Goal: Information Seeking & Learning: Learn about a topic

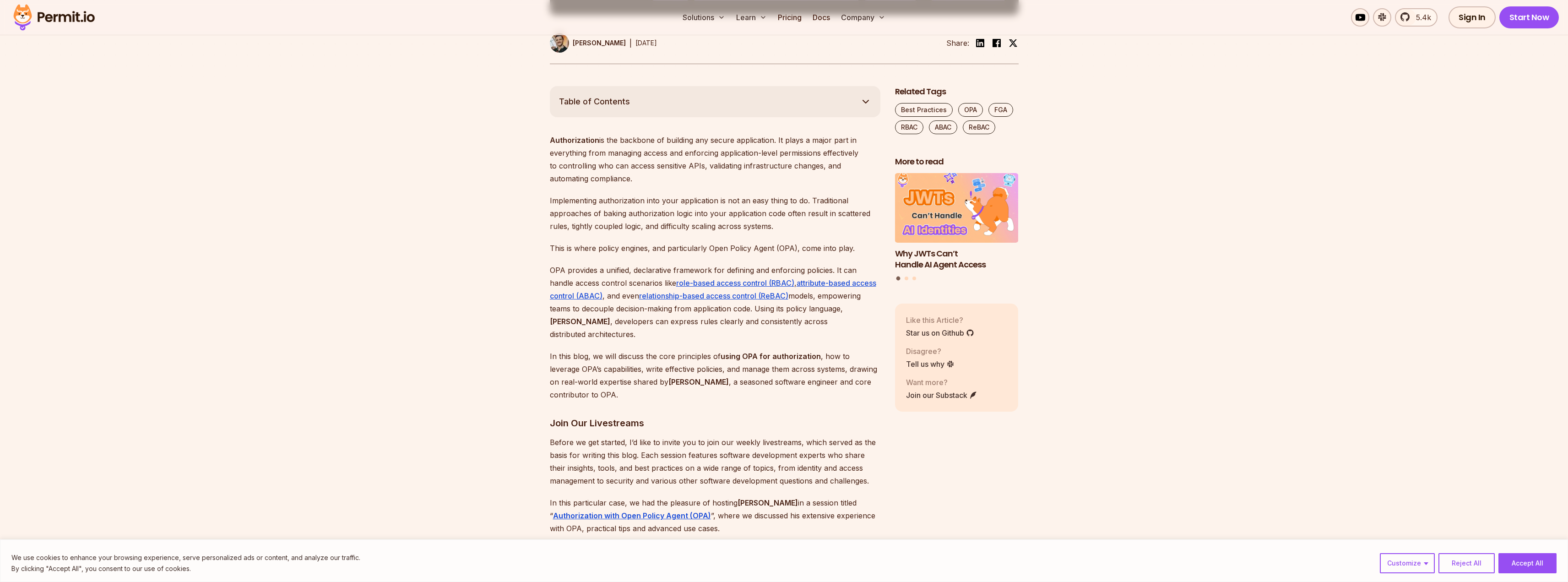
drag, startPoint x: 638, startPoint y: 177, endPoint x: 600, endPoint y: 159, distance: 42.0
click at [600, 159] on p "Authorization is the backbone of building any secure application. It plays a ma…" at bounding box center [715, 160] width 331 height 51
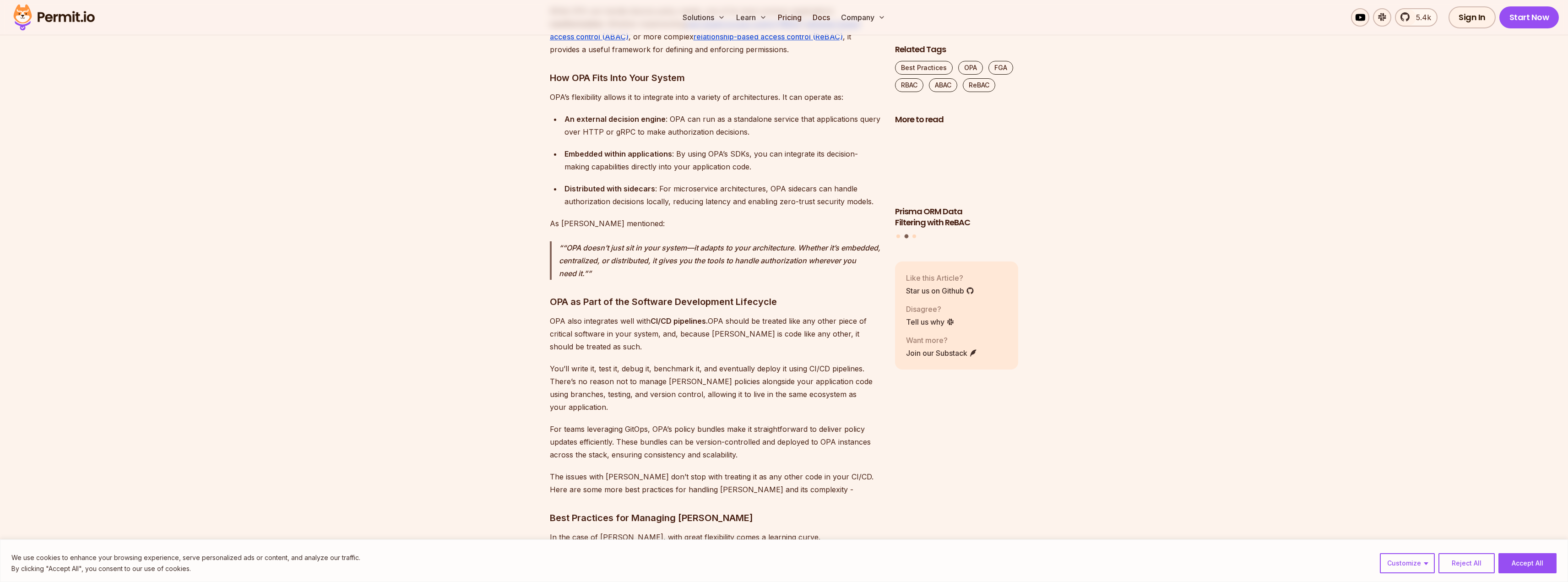
scroll to position [1694, 0]
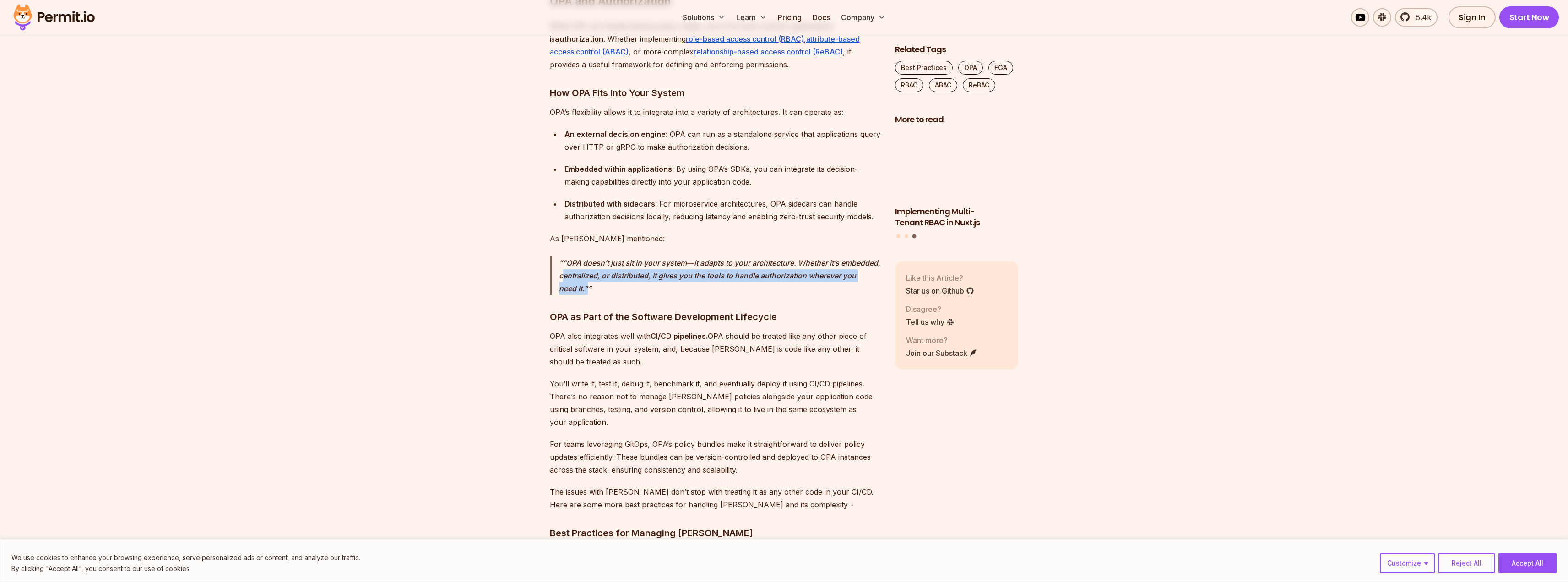
drag, startPoint x: 654, startPoint y: 253, endPoint x: 606, endPoint y: 237, distance: 50.6
click at [606, 256] on p "“OPA doesn’t just sit in your system—it adapts to your architecture. Whether it…" at bounding box center [719, 275] width 321 height 38
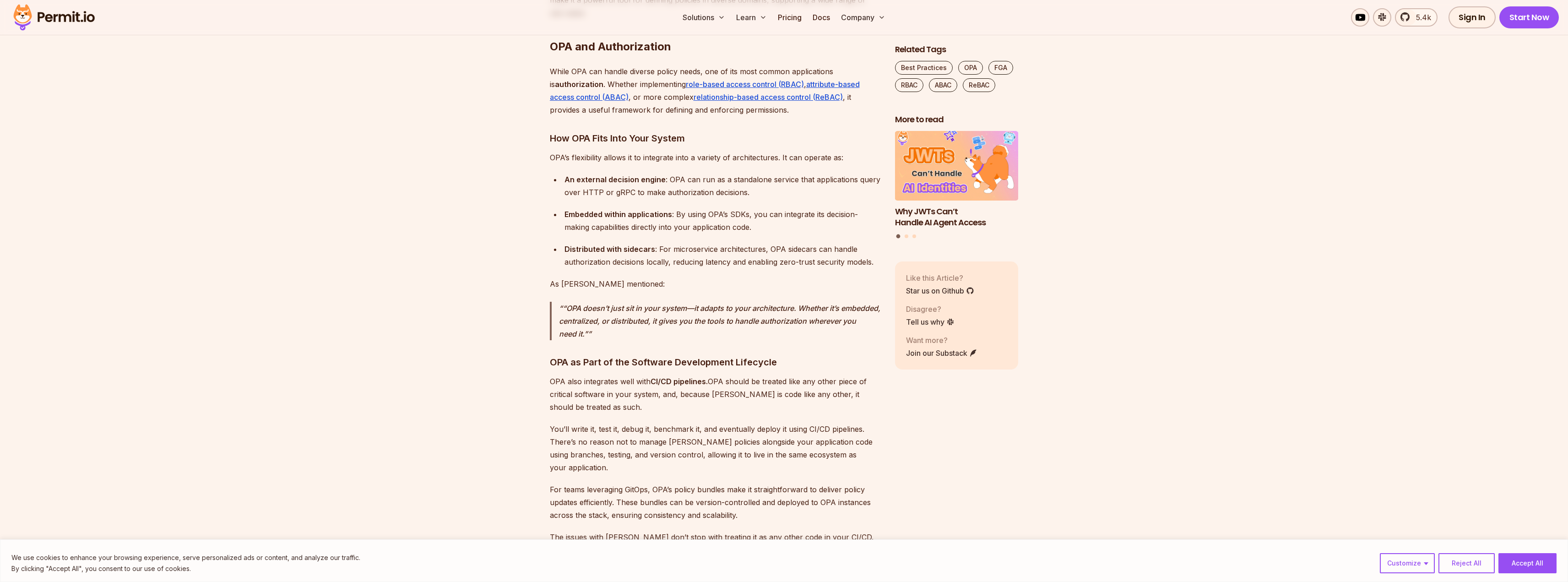
scroll to position [1649, 0]
click at [649, 243] on div "Distributed with sidecars : For microservice architectures, OPA sidecars can ha…" at bounding box center [722, 256] width 316 height 26
click at [645, 243] on div "Distributed with sidecars : For microservice architectures, OPA sidecars can ha…" at bounding box center [722, 256] width 316 height 26
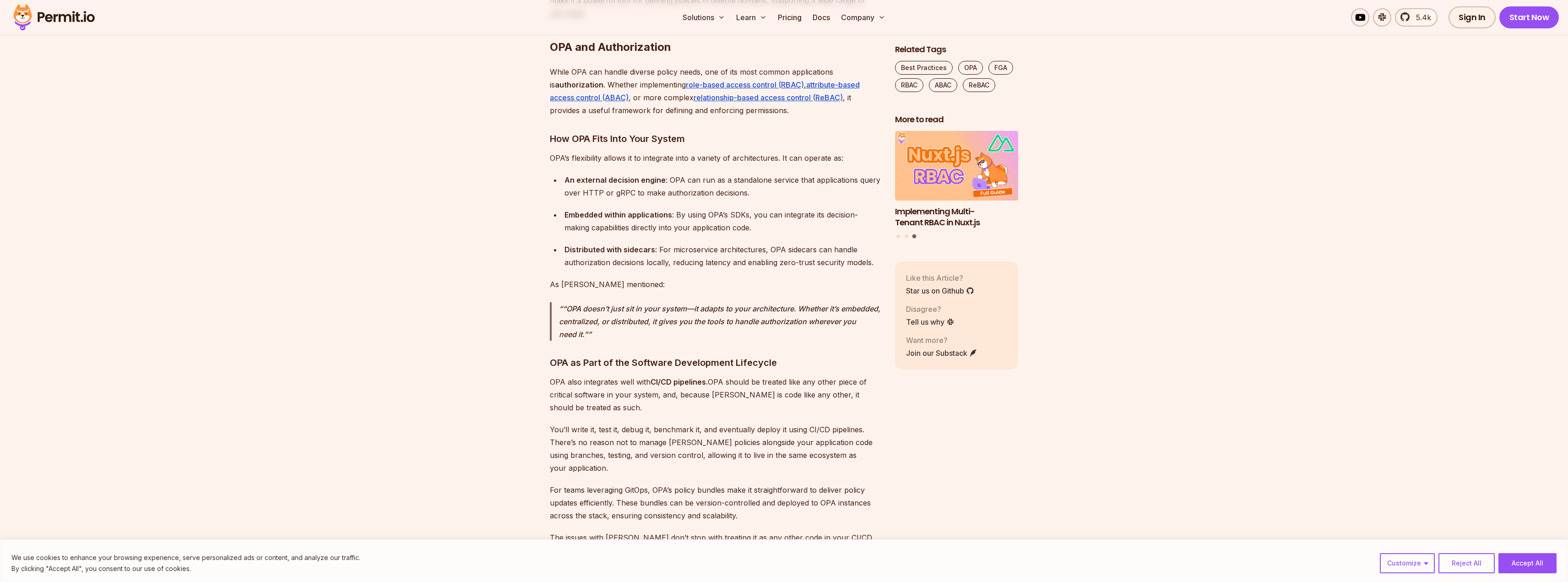
click at [631, 243] on div "Distributed with sidecars : For microservice architectures, OPA sidecars can ha…" at bounding box center [722, 256] width 316 height 26
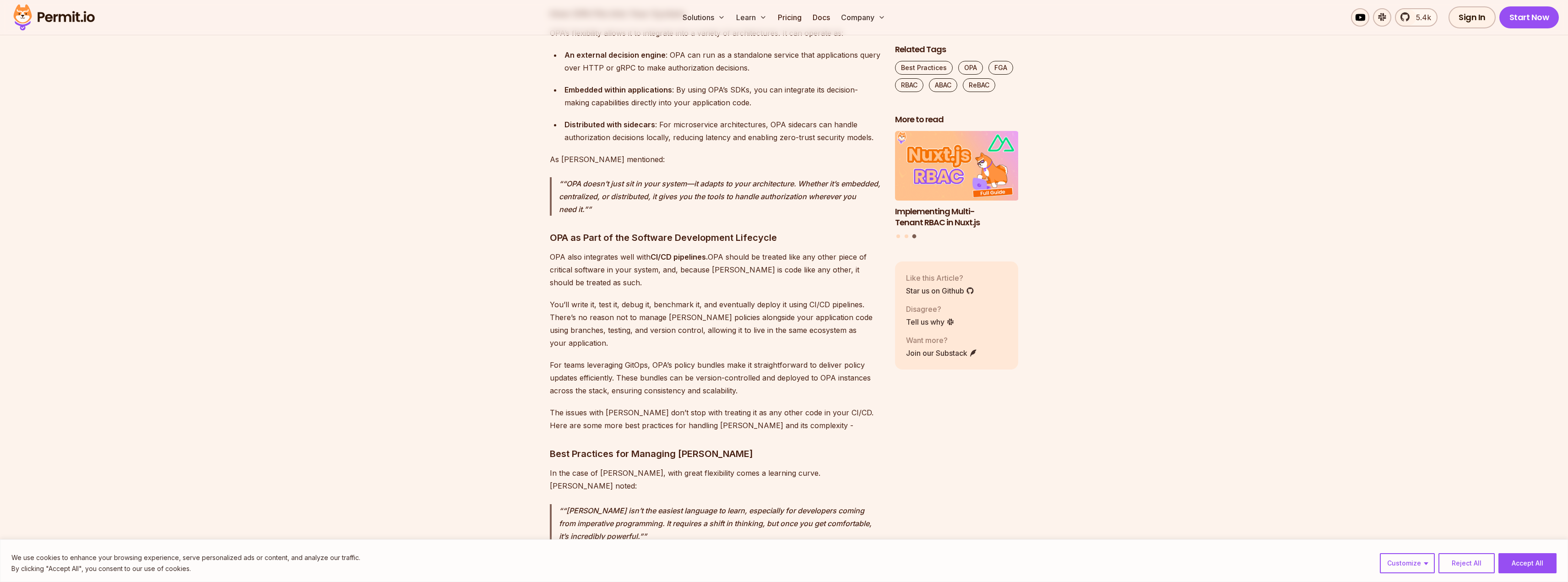
scroll to position [1786, 0]
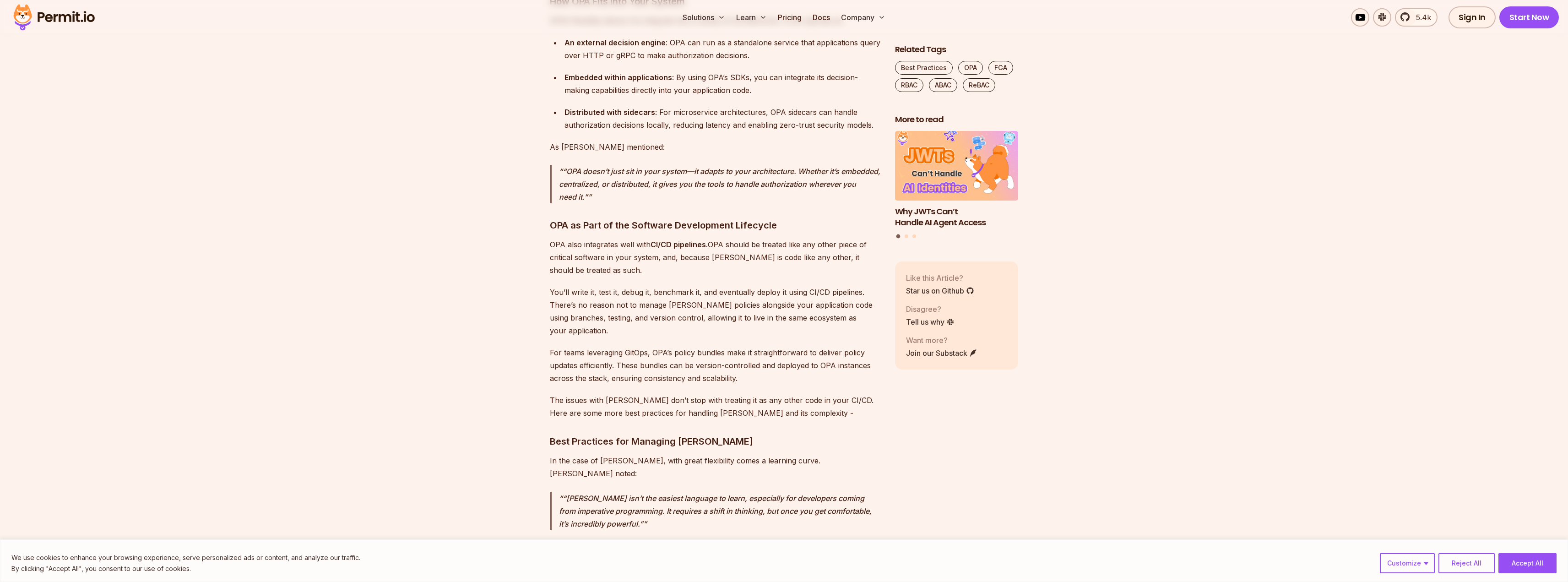
click at [634, 238] on p "OPA also integrates well with CI/CD pipelines. OPA should be treated like any o…" at bounding box center [715, 257] width 331 height 38
drag, startPoint x: 644, startPoint y: 216, endPoint x: 642, endPoint y: 211, distance: 5.4
click at [642, 238] on p "OPA also integrates well with CI/CD pipelines. OPA should be treated like any o…" at bounding box center [715, 257] width 331 height 38
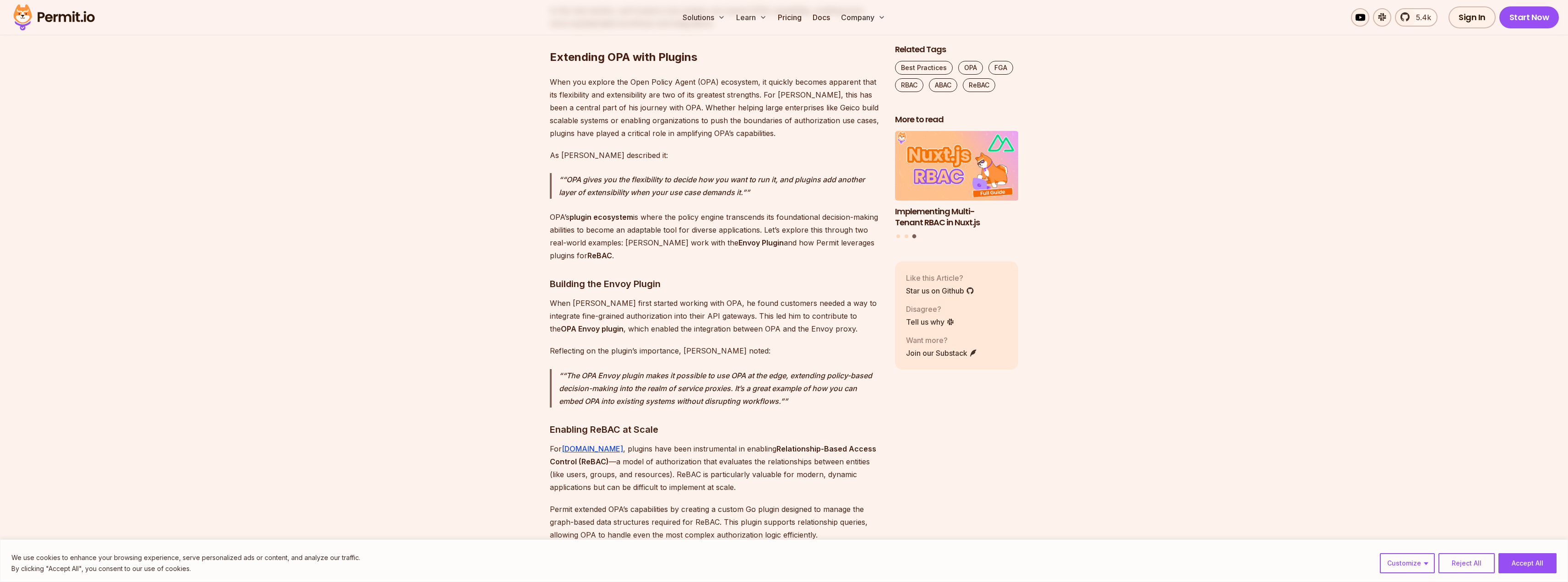
scroll to position [3160, 0]
